Goal: Find specific page/section: Find specific page/section

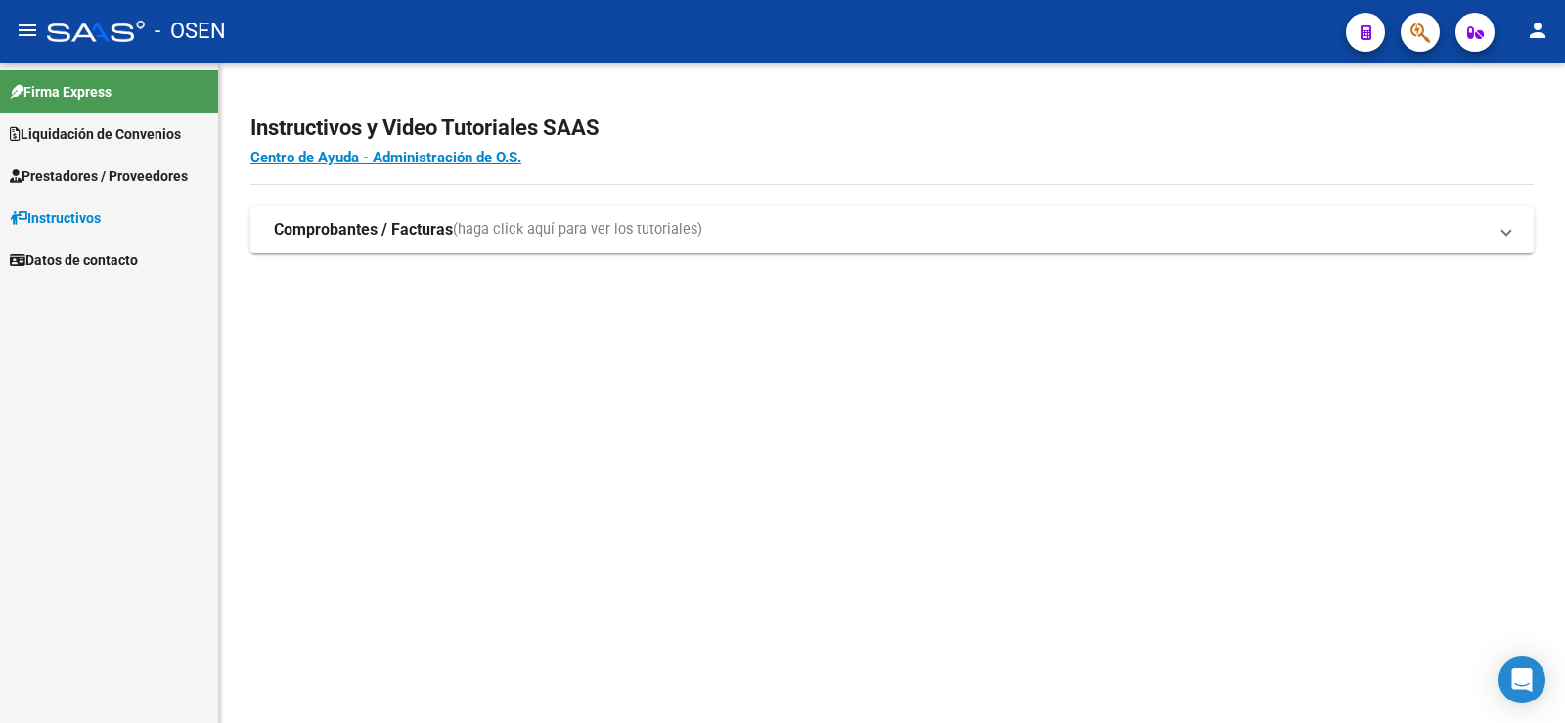
drag, startPoint x: 95, startPoint y: 122, endPoint x: 95, endPoint y: 138, distance: 15.6
click at [95, 123] on link "Liquidación de Convenios" at bounding box center [109, 133] width 218 height 42
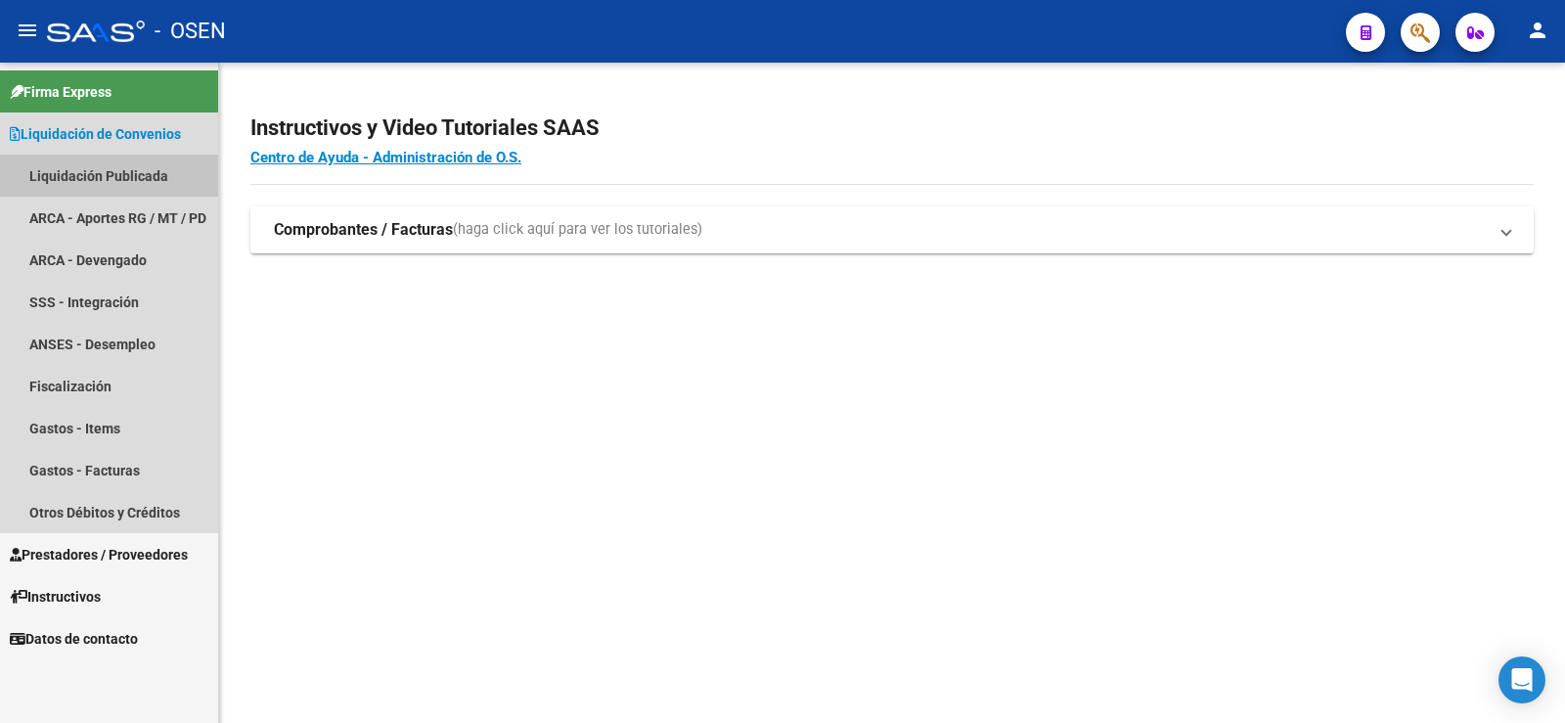
click at [106, 170] on link "Liquidación Publicada" at bounding box center [109, 176] width 218 height 42
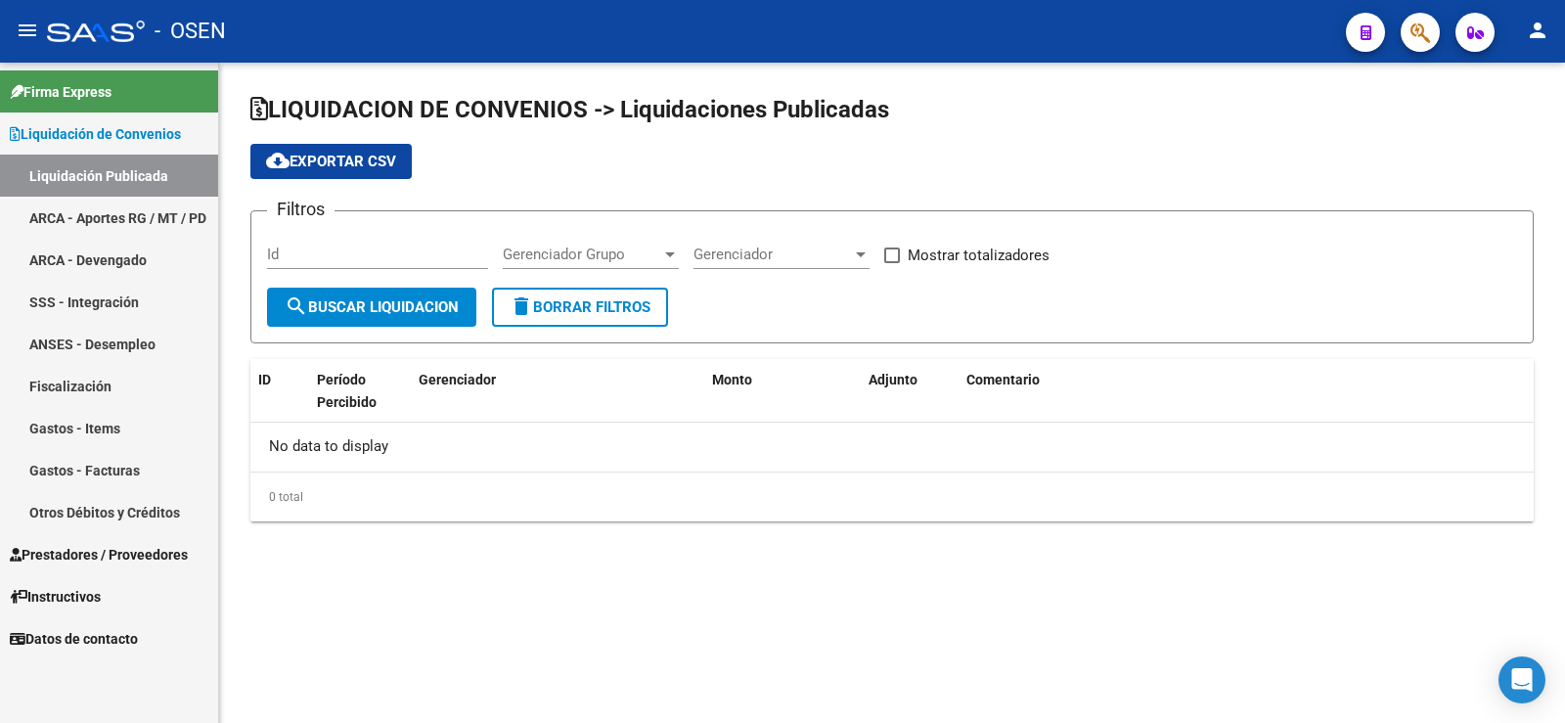
checkbox input "true"
